Goal: Task Accomplishment & Management: Complete application form

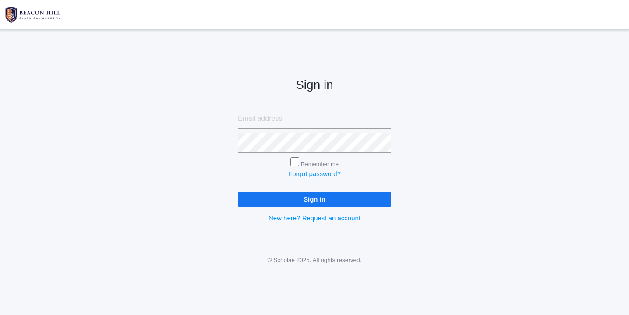
click at [299, 120] on input "email" at bounding box center [314, 119] width 153 height 20
type input "websterjl03@aol.com"
click at [325, 196] on input "Sign in" at bounding box center [314, 199] width 153 height 14
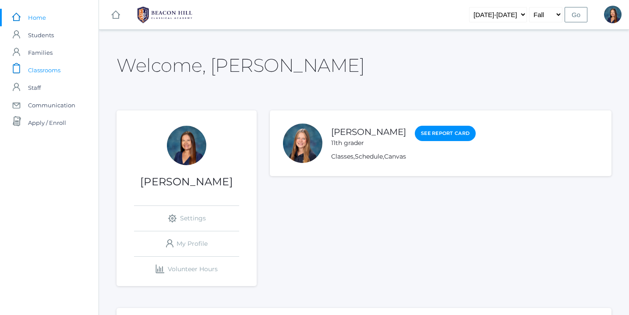
click at [49, 69] on span "Classrooms" at bounding box center [44, 70] width 32 height 18
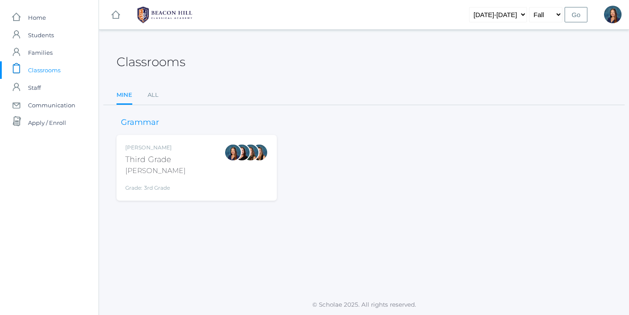
click at [206, 167] on div "[PERSON_NAME] Third Grade [PERSON_NAME] Grade: 3rd Grade 03LA" at bounding box center [196, 168] width 143 height 48
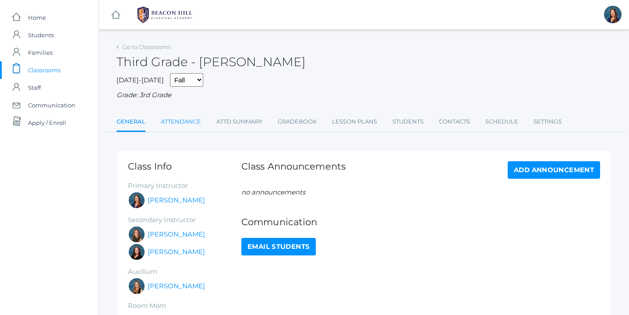
click at [181, 120] on link "Attendance" at bounding box center [181, 122] width 40 height 18
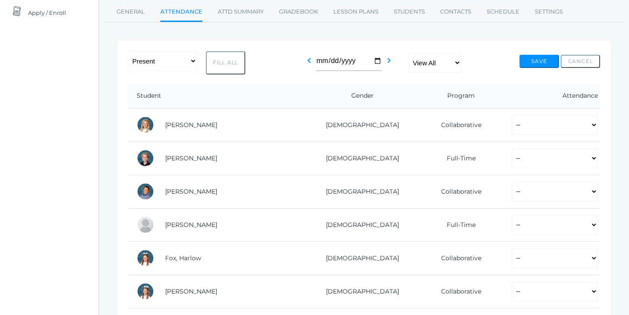
scroll to position [113, 0]
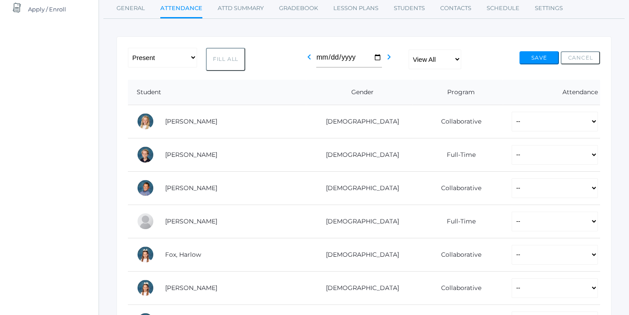
click at [230, 54] on button "Fill All" at bounding box center [225, 59] width 39 height 23
select select "P"
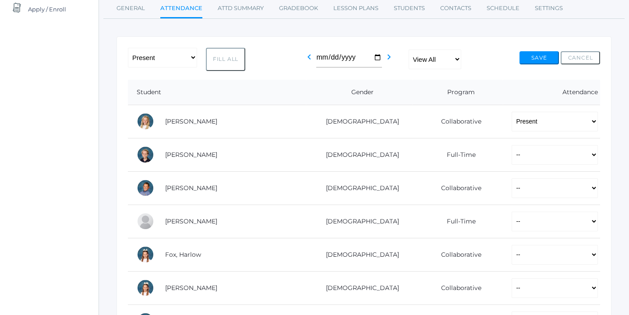
select select "P"
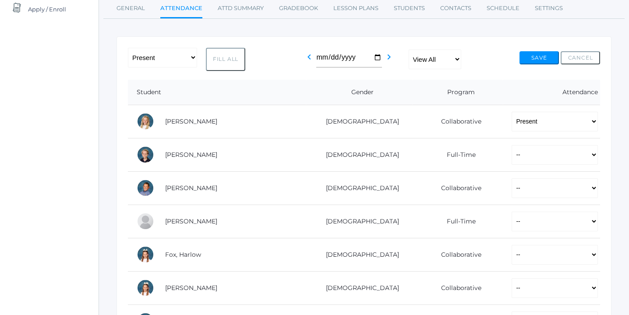
select select "P"
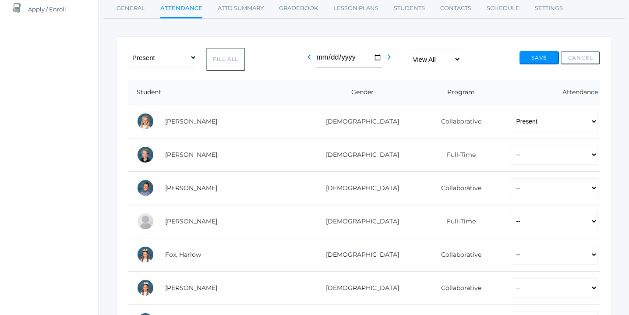
select select "P"
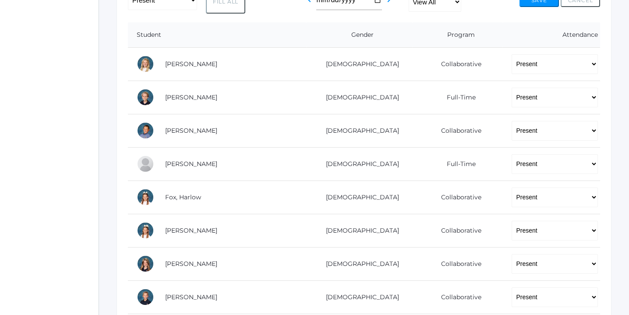
scroll to position [174, 0]
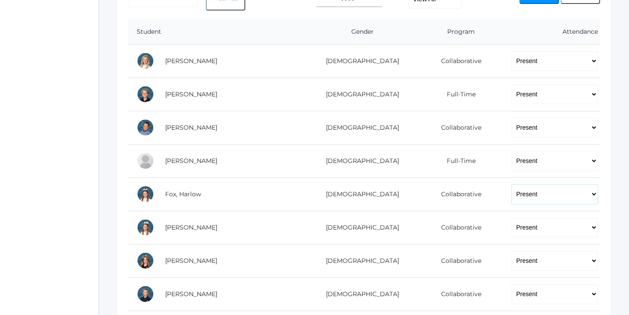
click at [592, 192] on select "-- Present Present-At-Home Tardy Excused Tardy Unexcused Absent Excused Absent …" at bounding box center [554, 194] width 86 height 20
select select "TE"
click at [511, 184] on select "-- Present Present-At-Home Tardy Excused Tardy Unexcused Absent Excused Absent …" at bounding box center [554, 194] width 86 height 20
click at [593, 226] on select "-- Present Present-At-Home Tardy Excused Tardy Unexcused Absent Excused Absent …" at bounding box center [554, 228] width 86 height 20
select select "TE"
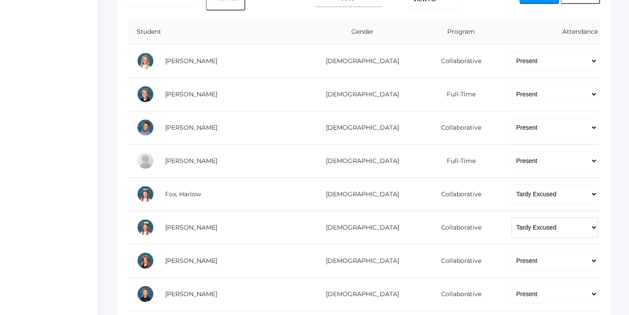
click at [511, 218] on select "-- Present Present-At-Home Tardy Excused Tardy Unexcused Absent Excused Absent …" at bounding box center [554, 228] width 86 height 20
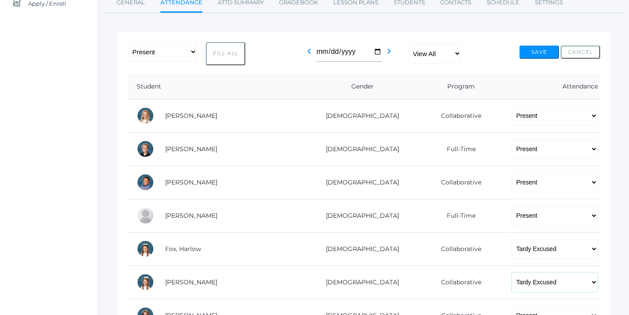
scroll to position [114, 0]
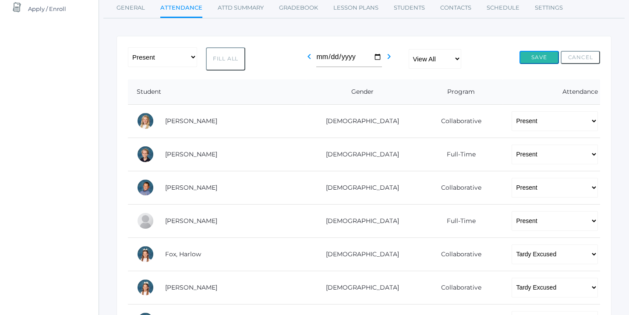
click at [540, 56] on button "Save" at bounding box center [538, 57] width 39 height 13
